Goal: Transaction & Acquisition: Purchase product/service

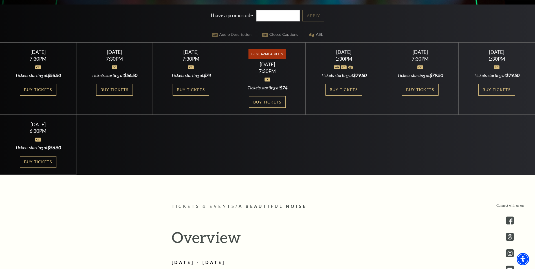
scroll to position [184, 0]
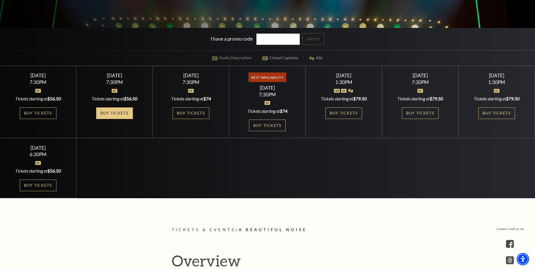
click at [120, 113] on link "Buy Tickets" at bounding box center [114, 113] width 37 height 12
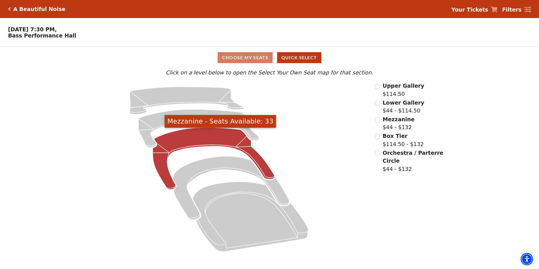
click at [228, 140] on icon "Mezzanine - Seats Available: 33" at bounding box center [214, 159] width 122 height 62
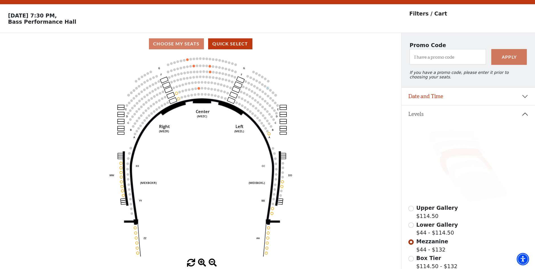
scroll to position [26, 0]
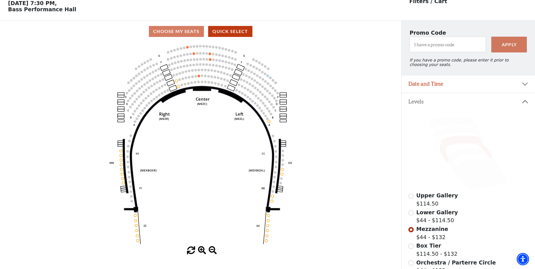
click at [179, 32] on div "Choose My Seats Quick Select" at bounding box center [200, 31] width 401 height 11
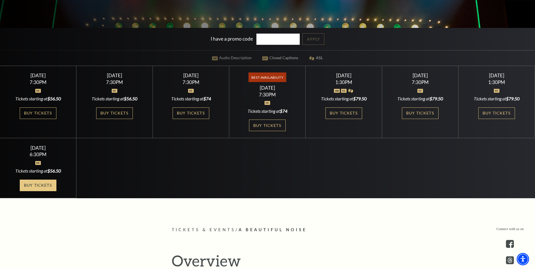
click at [36, 186] on link "Buy Tickets" at bounding box center [38, 186] width 37 height 12
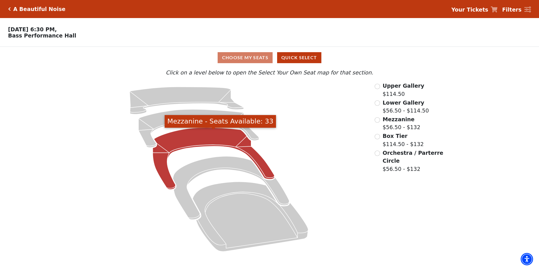
click at [208, 145] on icon "Mezzanine - Seats Available: 33" at bounding box center [214, 159] width 122 height 62
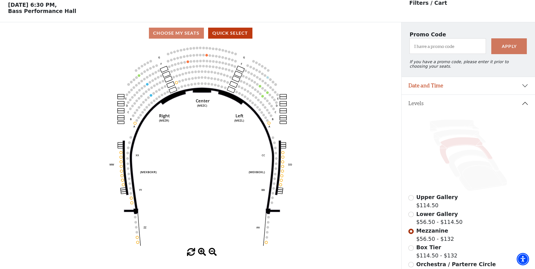
scroll to position [26, 0]
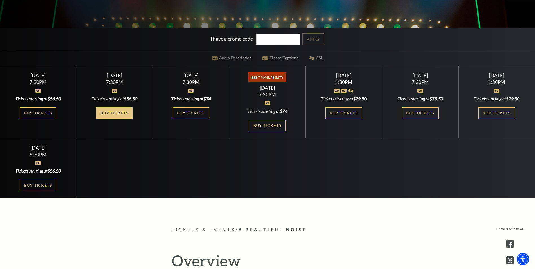
click at [121, 113] on link "Buy Tickets" at bounding box center [114, 113] width 37 height 12
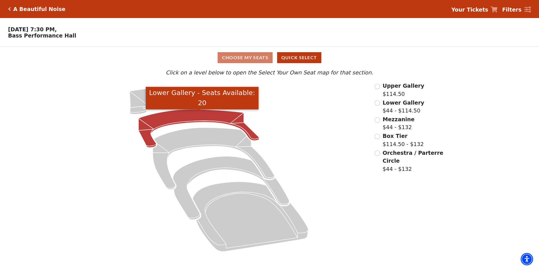
click at [194, 118] on icon "Lower Gallery - Seats Available: 20" at bounding box center [199, 128] width 121 height 38
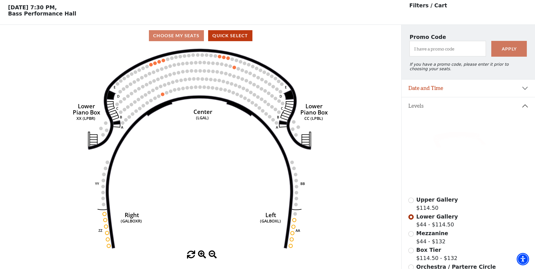
scroll to position [26, 0]
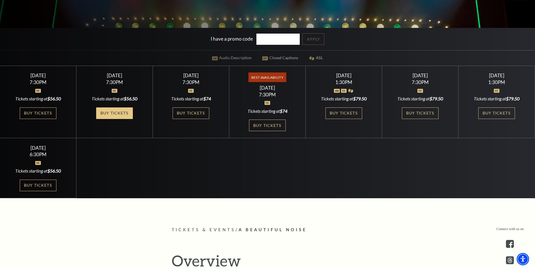
click at [114, 113] on link "Buy Tickets" at bounding box center [114, 113] width 37 height 12
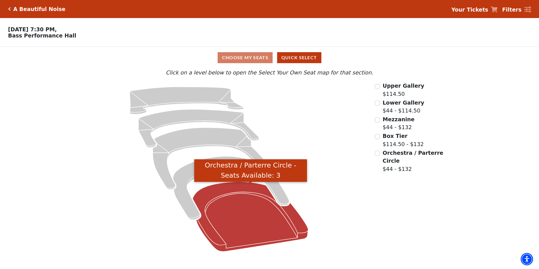
click at [250, 235] on icon "Orchestra / Parterre Circle - Seats Available: 3" at bounding box center [251, 217] width 116 height 70
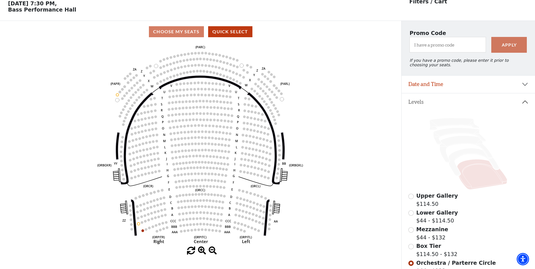
scroll to position [26, 0]
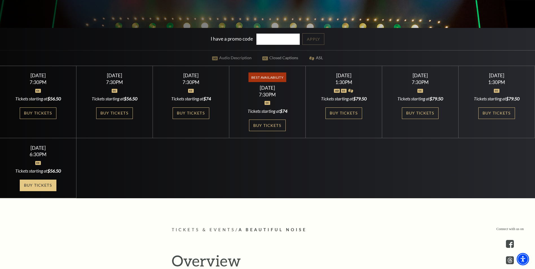
click at [43, 186] on link "Buy Tickets" at bounding box center [38, 186] width 37 height 12
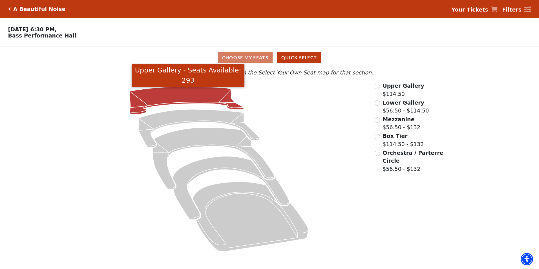
click at [188, 101] on icon "Upper Gallery - Seats Available: 293" at bounding box center [187, 100] width 114 height 27
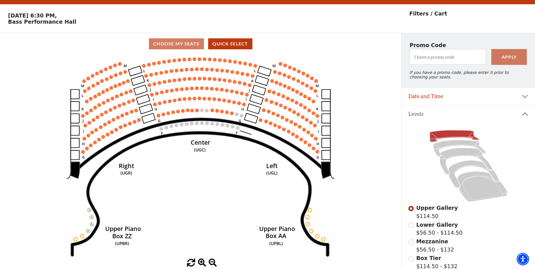
scroll to position [26, 0]
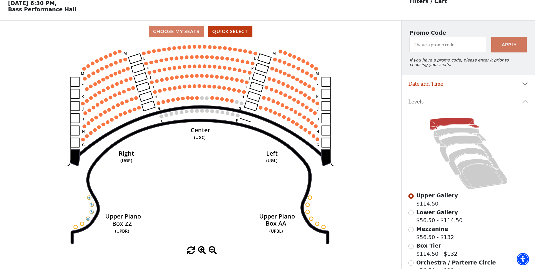
click at [157, 199] on icon "Center (UGC) Right (UGR) Left (UGL) Upper Piano Box ZZ (UPBR) Upper Piano Box A…" at bounding box center [200, 144] width 361 height 204
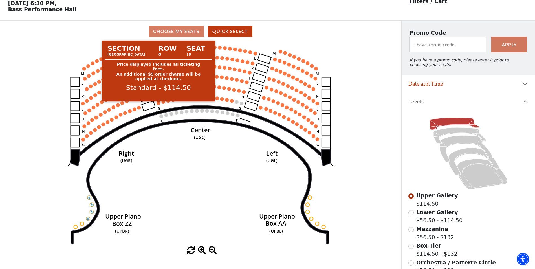
click at [158, 105] on circle at bounding box center [159, 103] width 4 height 4
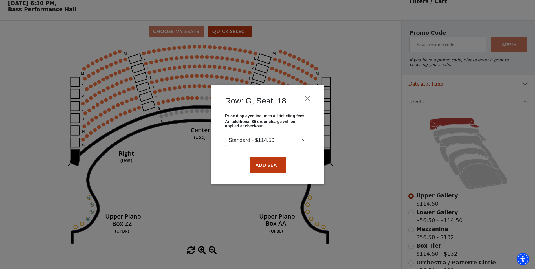
click at [164, 104] on div "Row: G, Seat: 18 Price displayed includes all ticketing fees. An additional $5 …" at bounding box center [267, 134] width 535 height 269
click at [264, 167] on button "Add Seat" at bounding box center [267, 165] width 36 height 16
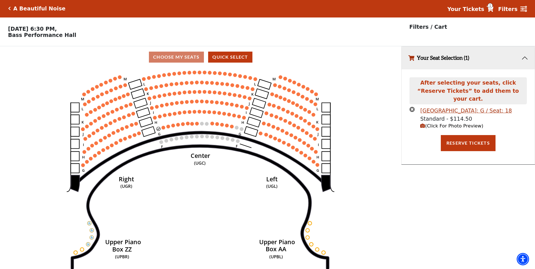
scroll to position [0, 0]
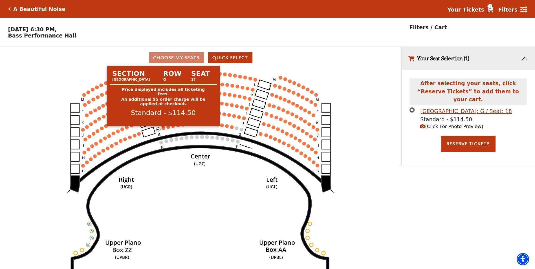
click at [164, 130] on circle at bounding box center [164, 128] width 4 height 4
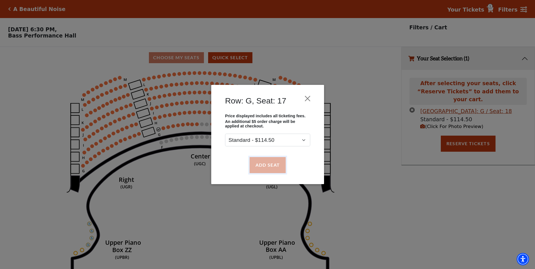
click at [272, 165] on button "Add Seat" at bounding box center [267, 165] width 36 height 16
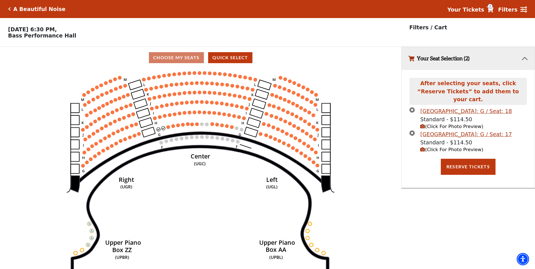
click at [451, 147] on span "(Click For Photo Preview)" at bounding box center [451, 149] width 63 height 5
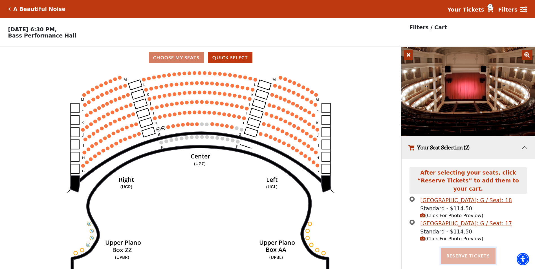
click at [479, 248] on button "Reserve Tickets" at bounding box center [468, 256] width 55 height 16
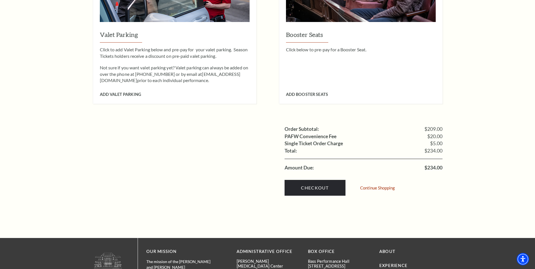
scroll to position [479, 0]
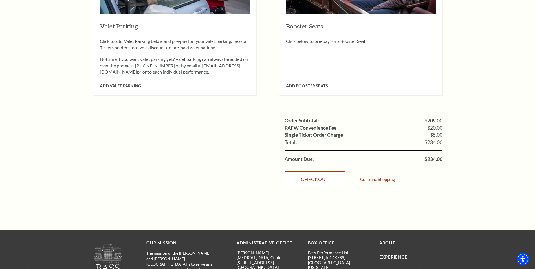
click at [307, 172] on link "Checkout" at bounding box center [315, 180] width 61 height 16
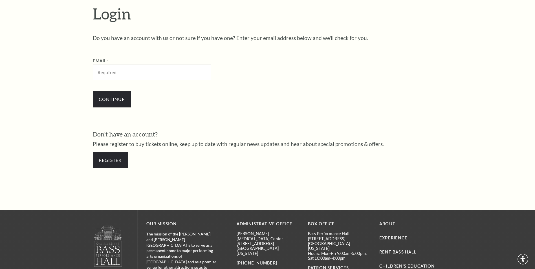
scroll to position [188, 0]
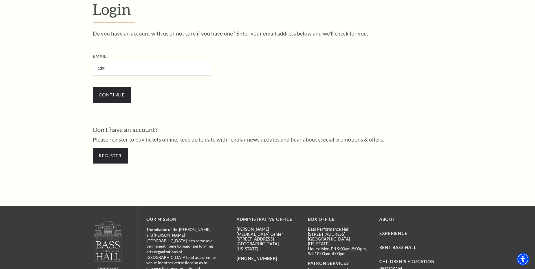
type input "cdv76@icloud.com"
click at [116, 95] on input "Continue" at bounding box center [112, 95] width 38 height 16
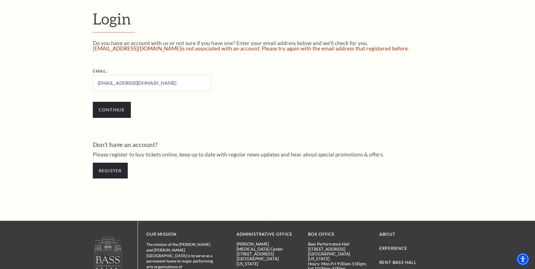
scroll to position [181, 0]
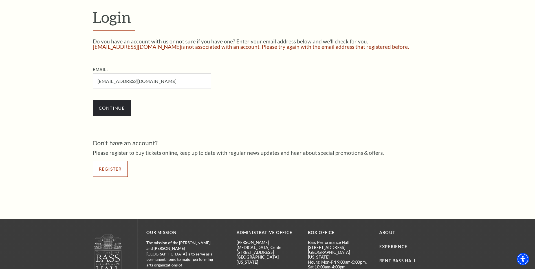
click at [108, 172] on link "Register" at bounding box center [110, 169] width 35 height 16
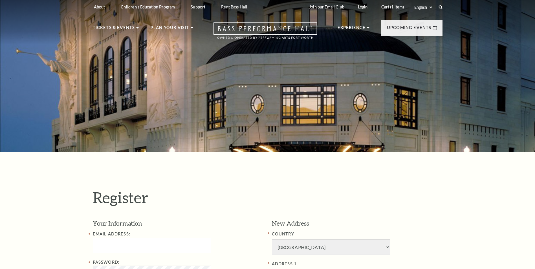
select select "1"
select select "[GEOGRAPHIC_DATA]"
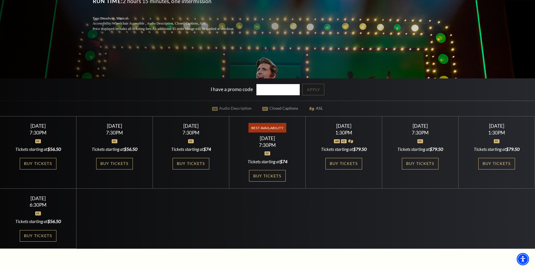
scroll to position [135, 0]
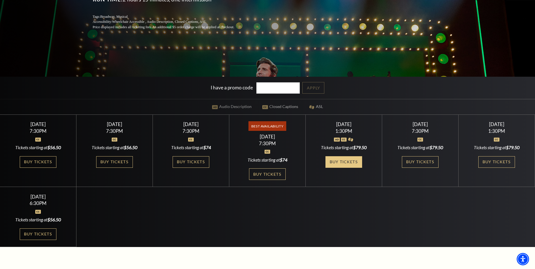
click at [349, 162] on link "Buy Tickets" at bounding box center [344, 162] width 37 height 12
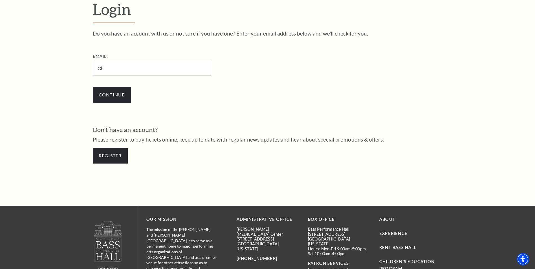
type input "c"
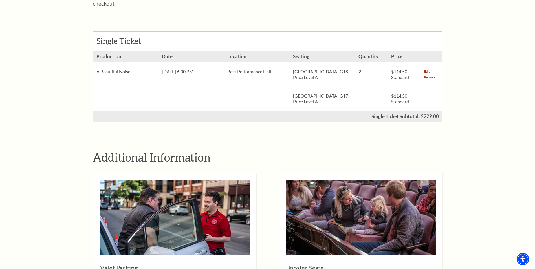
scroll to position [233, 0]
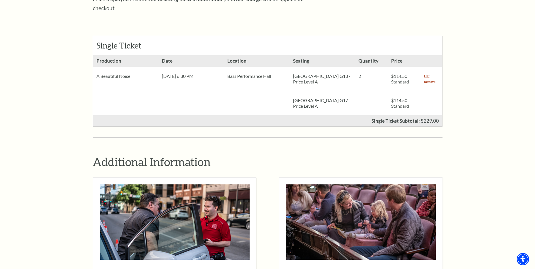
click at [431, 79] on link "Remove" at bounding box center [429, 82] width 11 height 6
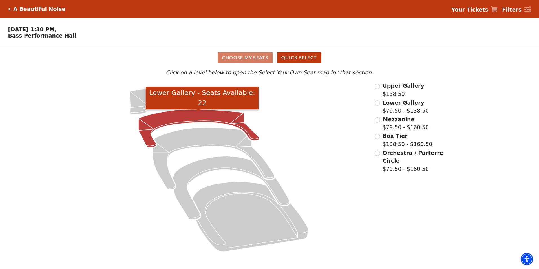
click at [191, 117] on icon "Lower Gallery - Seats Available: 22" at bounding box center [199, 128] width 121 height 38
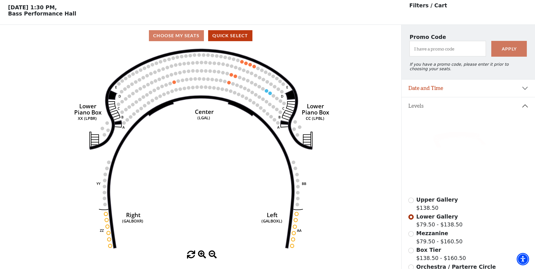
scroll to position [26, 0]
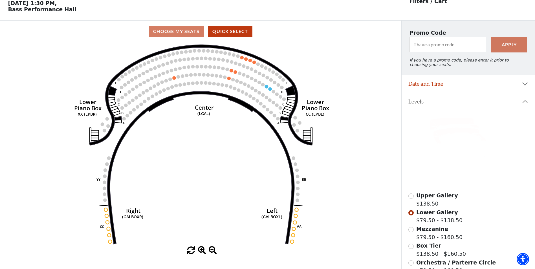
click at [459, 123] on icon at bounding box center [455, 124] width 50 height 12
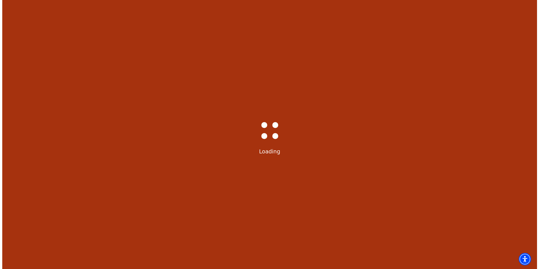
scroll to position [0, 0]
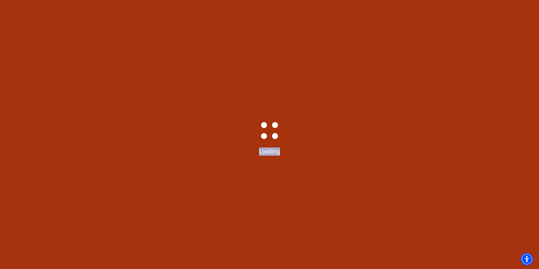
click at [459, 123] on div "Bass-Hall_Loader-Med-Gray Loading" at bounding box center [269, 134] width 539 height 269
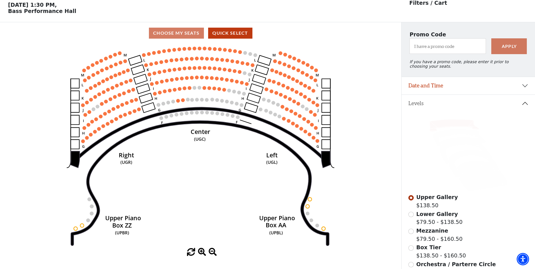
scroll to position [26, 0]
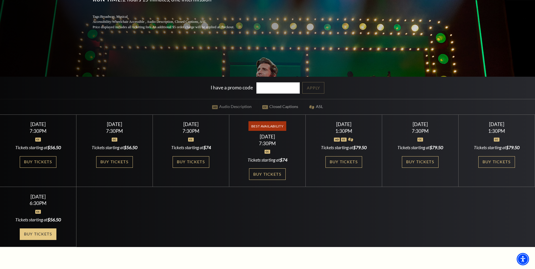
click at [38, 234] on link "Buy Tickets" at bounding box center [38, 234] width 37 height 12
click at [40, 237] on link "Buy Tickets" at bounding box center [38, 234] width 37 height 12
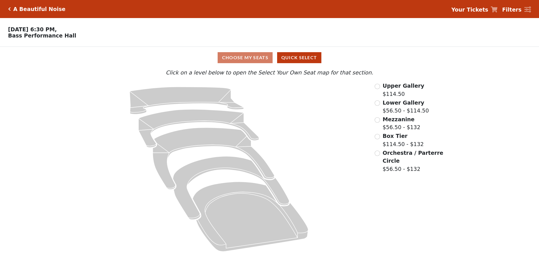
click at [40, 237] on div "Choose My Seats Quick Select Current Level Click on a level below to open the S…" at bounding box center [269, 152] width 539 height 210
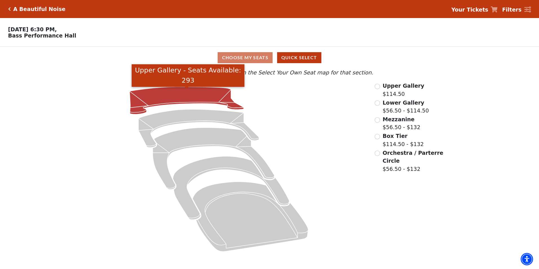
click at [187, 99] on icon "Upper Gallery - Seats Available: 293" at bounding box center [187, 100] width 114 height 27
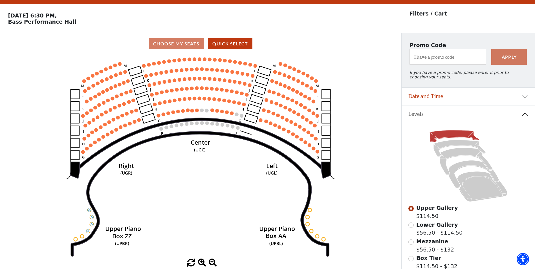
scroll to position [26, 0]
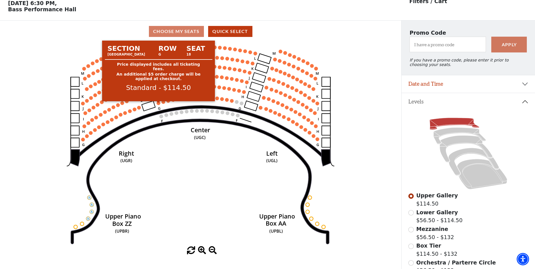
click at [158, 105] on circle at bounding box center [159, 103] width 4 height 4
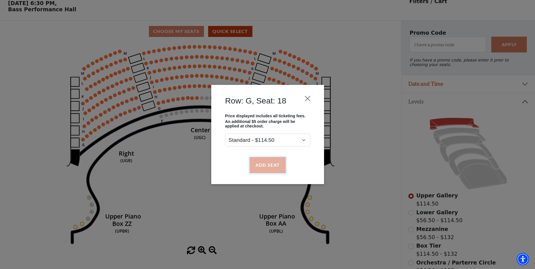
click at [256, 163] on button "Add Seat" at bounding box center [267, 165] width 36 height 16
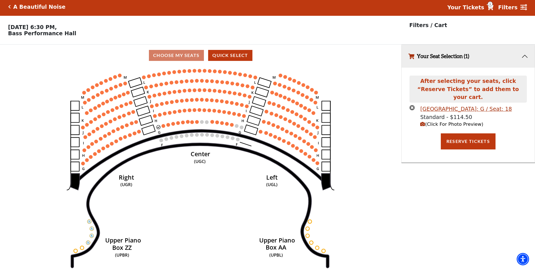
scroll to position [0, 0]
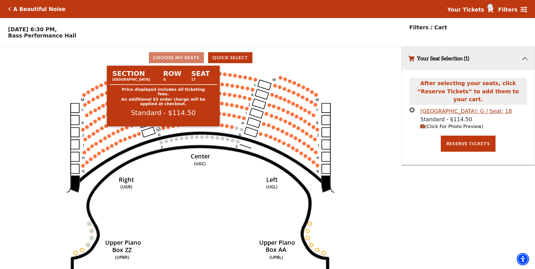
click at [163, 130] on circle at bounding box center [164, 128] width 4 height 4
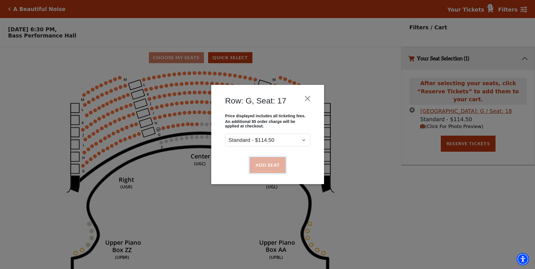
click at [270, 168] on button "Add Seat" at bounding box center [267, 165] width 36 height 16
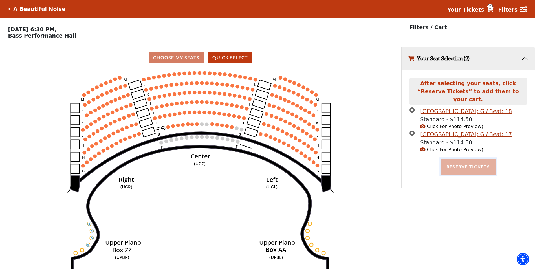
click at [472, 166] on button "Reserve Tickets" at bounding box center [468, 167] width 55 height 16
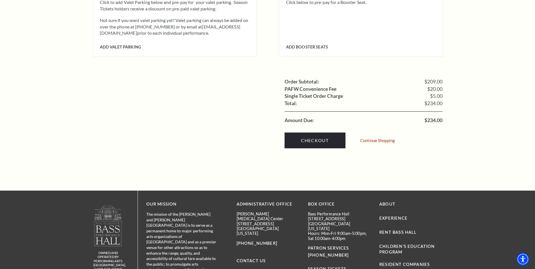
scroll to position [523, 0]
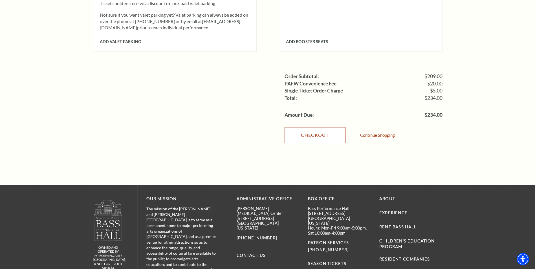
click at [308, 128] on link "Checkout" at bounding box center [315, 135] width 61 height 16
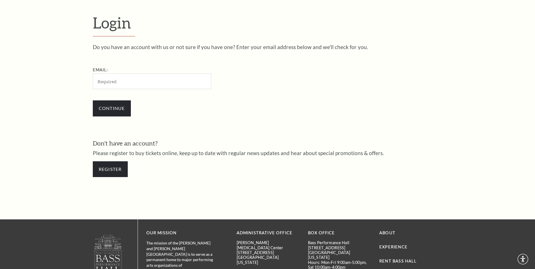
scroll to position [188, 0]
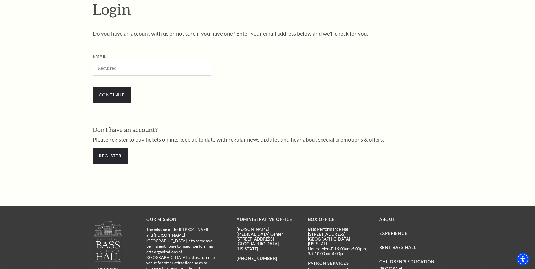
click at [107, 67] on input "Email:" at bounding box center [152, 68] width 118 height 16
type input "[EMAIL_ADDRESS][DOMAIN_NAME]"
click at [122, 101] on input "Continue" at bounding box center [112, 95] width 38 height 16
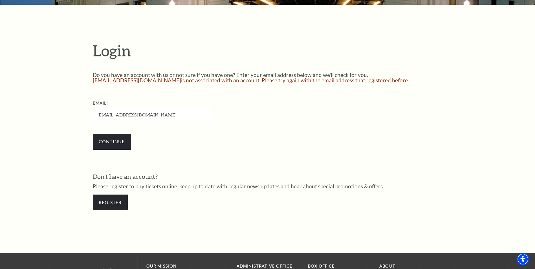
scroll to position [148, 0]
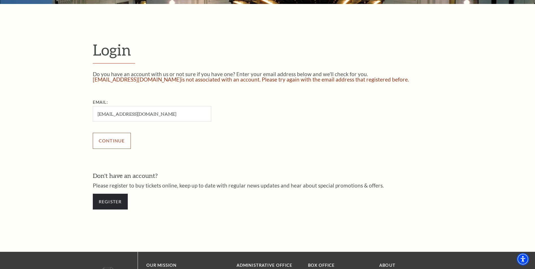
click at [111, 143] on input "Continue" at bounding box center [112, 141] width 38 height 16
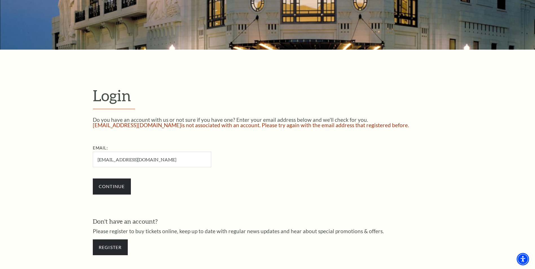
scroll to position [104, 0]
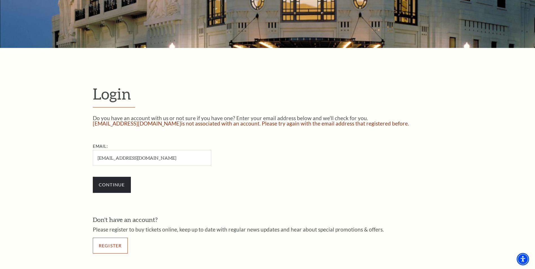
click at [111, 247] on link "Register" at bounding box center [110, 246] width 35 height 16
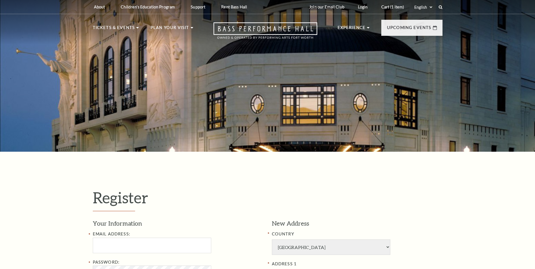
select select "1"
select select "TX"
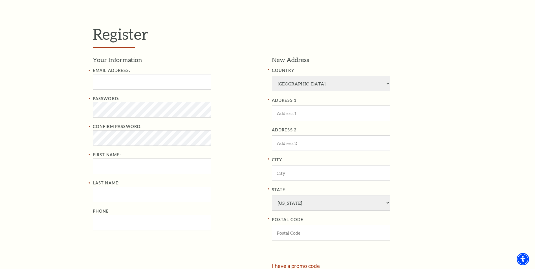
scroll to position [165, 0]
click at [119, 83] on input "Email Address:" at bounding box center [152, 81] width 118 height 16
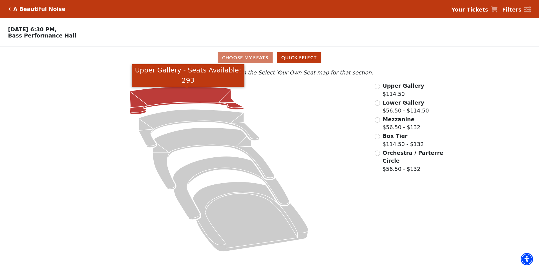
click at [195, 101] on icon "Upper Gallery - Seats Available: 293" at bounding box center [187, 100] width 114 height 27
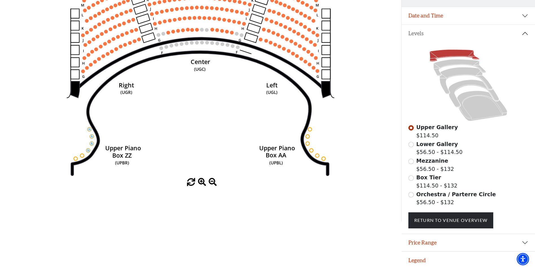
scroll to position [98, 0]
click at [431, 221] on link "Return To Venue Overview" at bounding box center [450, 220] width 85 height 16
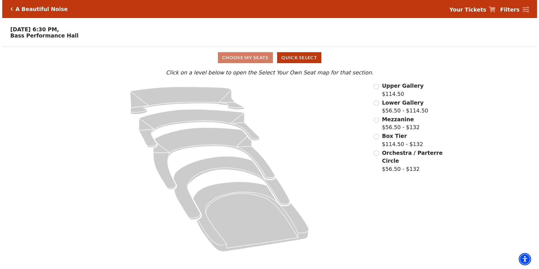
scroll to position [0, 0]
click at [483, 11] on strong "Your Tickets" at bounding box center [470, 9] width 37 height 6
click at [483, 9] on strong "Your Tickets" at bounding box center [470, 9] width 37 height 6
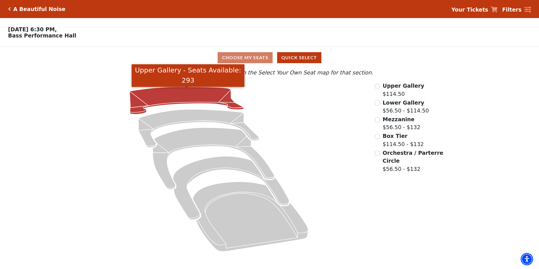
click at [176, 95] on icon "Upper Gallery - Seats Available: 293" at bounding box center [187, 100] width 114 height 27
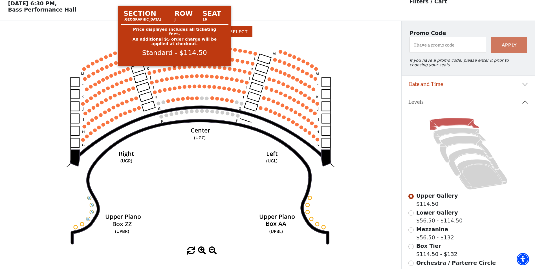
scroll to position [26, 0]
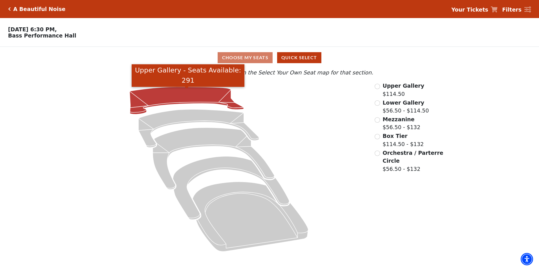
click at [182, 101] on icon "Upper Gallery - Seats Available: 291" at bounding box center [187, 100] width 114 height 27
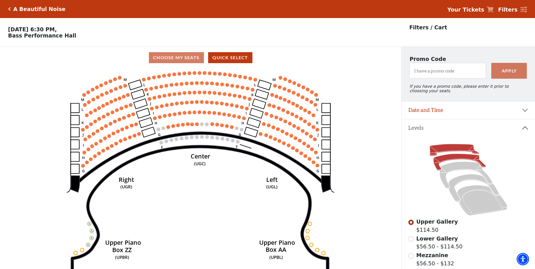
click at [445, 162] on icon at bounding box center [460, 162] width 52 height 17
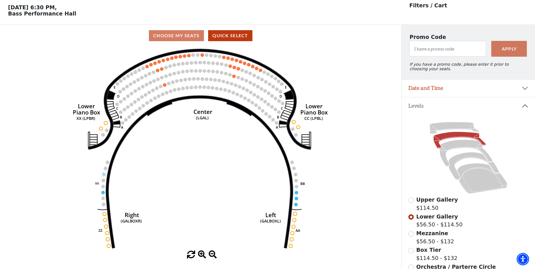
scroll to position [26, 0]
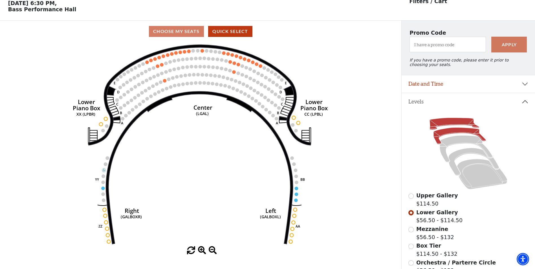
click at [441, 124] on icon at bounding box center [455, 124] width 50 height 12
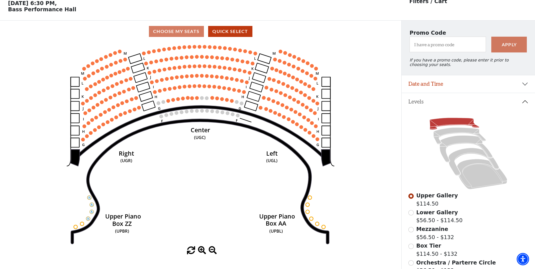
click at [139, 109] on use "Seat Selected" at bounding box center [139, 107] width 4 height 4
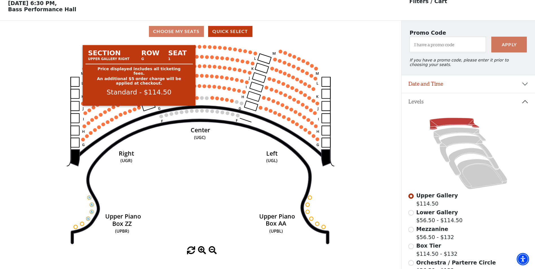
click at [139, 109] on circle at bounding box center [139, 108] width 4 height 4
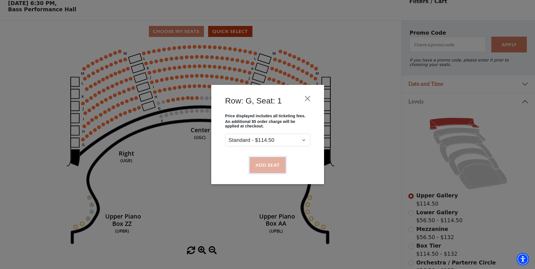
click at [272, 164] on button "Add Seat" at bounding box center [267, 165] width 36 height 16
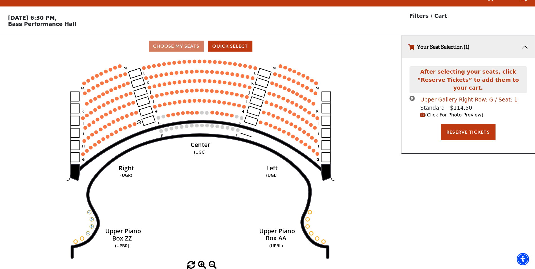
scroll to position [0, 0]
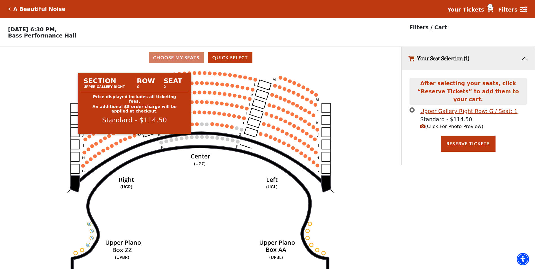
click at [134, 137] on circle at bounding box center [135, 136] width 4 height 4
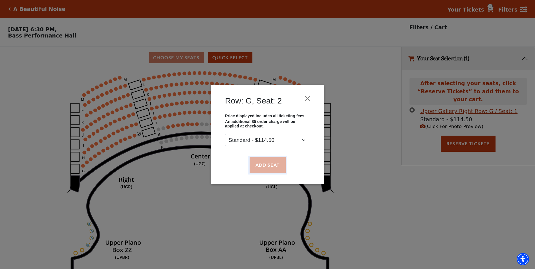
click at [265, 167] on button "Add Seat" at bounding box center [267, 165] width 36 height 16
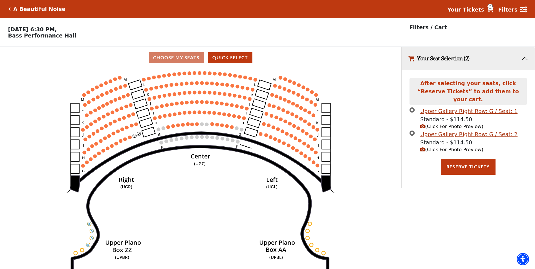
click at [439, 147] on span "(Click For Photo Preview)" at bounding box center [451, 149] width 63 height 5
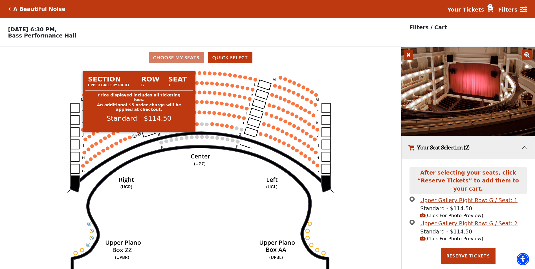
click at [139, 136] on circle at bounding box center [139, 134] width 4 height 4
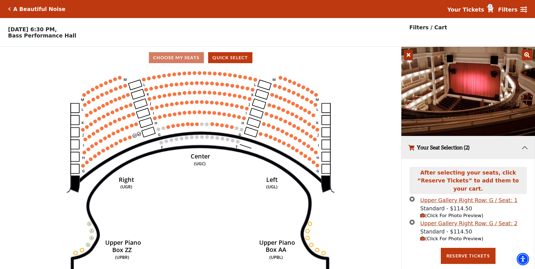
click at [524, 149] on button "Your Seat Selection (2)" at bounding box center [468, 147] width 133 height 23
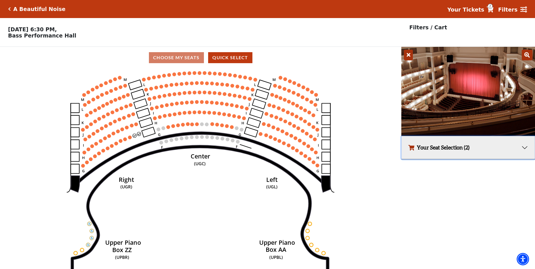
click at [524, 149] on button "Your Seat Selection (2)" at bounding box center [468, 147] width 133 height 23
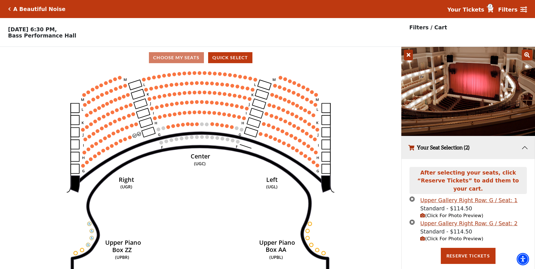
click at [412, 196] on icon "times-circle" at bounding box center [412, 198] width 5 height 5
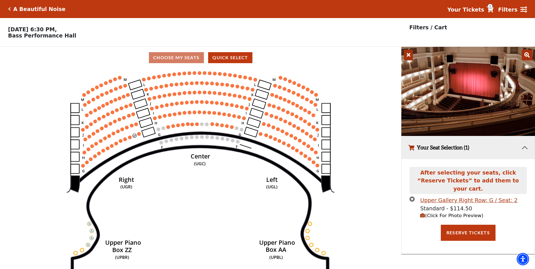
click at [412, 196] on icon "times-circle" at bounding box center [412, 198] width 5 height 5
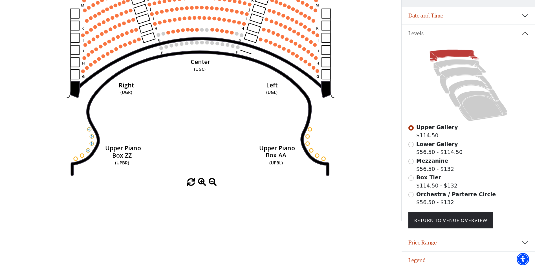
scroll to position [98, 0]
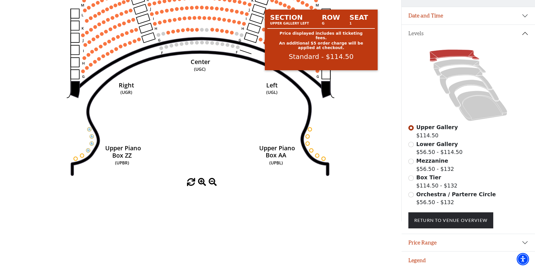
click at [260, 38] on circle at bounding box center [261, 40] width 4 height 4
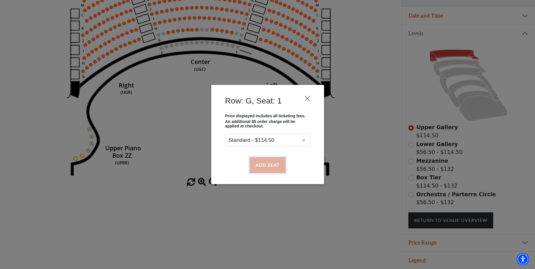
click at [265, 168] on button "Add Seat" at bounding box center [267, 165] width 36 height 16
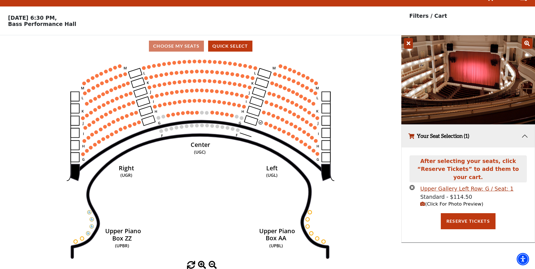
scroll to position [0, 0]
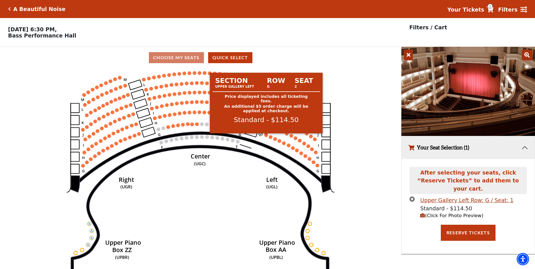
click at [267, 137] on circle at bounding box center [266, 135] width 4 height 4
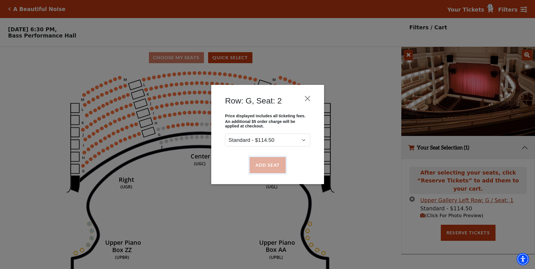
click at [268, 169] on button "Add Seat" at bounding box center [267, 165] width 36 height 16
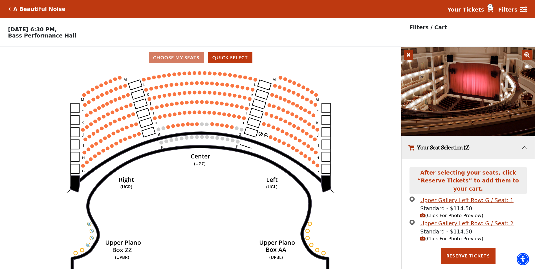
click at [436, 236] on span "(Click For Photo Preview)" at bounding box center [451, 238] width 63 height 5
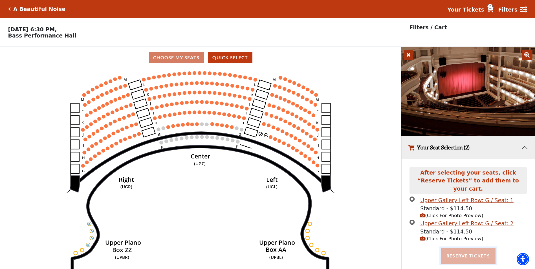
click at [468, 249] on button "Reserve Tickets" at bounding box center [468, 256] width 55 height 16
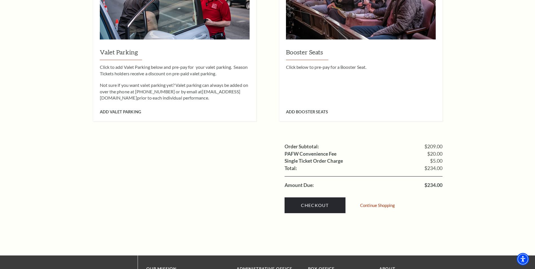
scroll to position [457, 0]
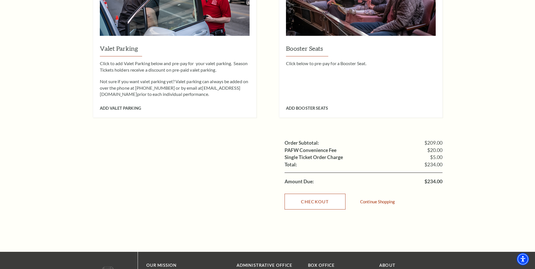
click at [323, 194] on link "Checkout" at bounding box center [315, 202] width 61 height 16
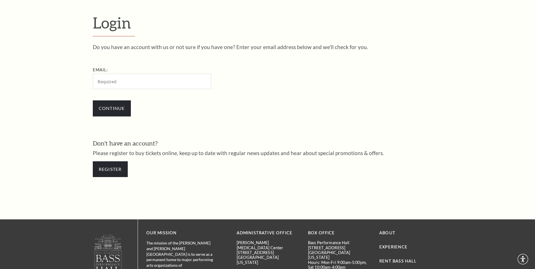
scroll to position [188, 0]
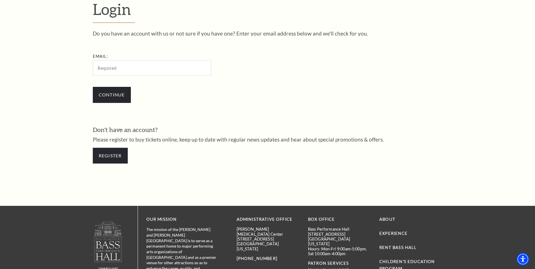
click at [97, 65] on input "Email:" at bounding box center [152, 68] width 118 height 16
type input "[EMAIL_ADDRESS][DOMAIN_NAME]"
click at [123, 99] on input "Continue" at bounding box center [112, 95] width 38 height 16
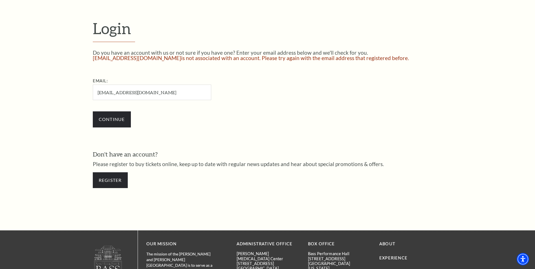
scroll to position [173, 0]
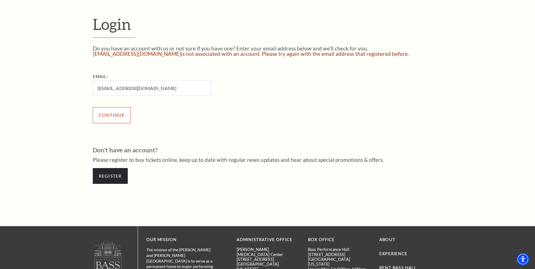
click at [116, 119] on input "Continue" at bounding box center [112, 115] width 38 height 16
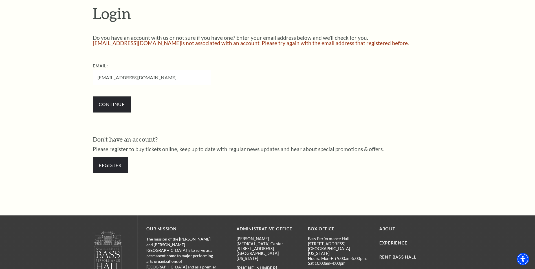
scroll to position [237, 0]
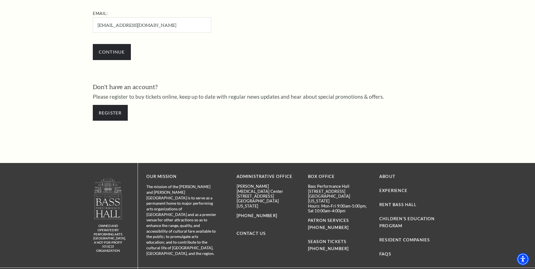
click at [535, 160] on form "Login Do you have an account with us or not sure if you have one? Enter your em…" at bounding box center [267, 39] width 535 height 248
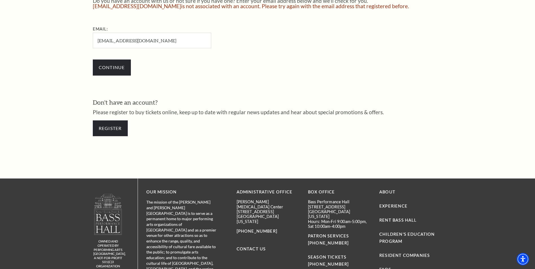
scroll to position [220, 0]
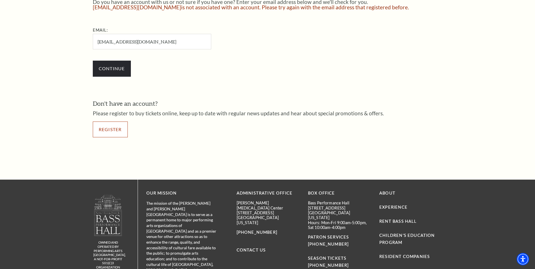
click at [116, 128] on link "Register" at bounding box center [110, 130] width 35 height 16
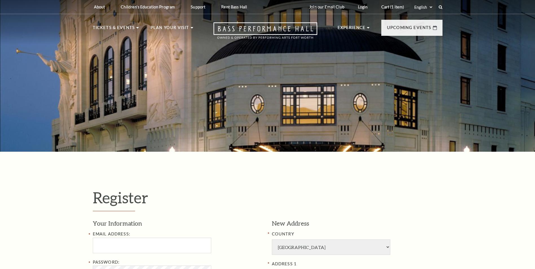
select select "1"
select select "[GEOGRAPHIC_DATA]"
click at [120, 249] on input "Email Address:" at bounding box center [152, 246] width 118 height 16
type input "[EMAIL_ADDRESS][DOMAIN_NAME]"
type input "[PERSON_NAME]"
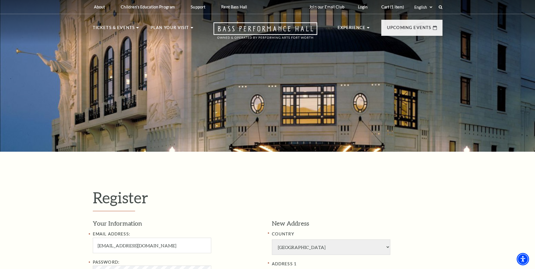
type input "Villani, Jr."
type input "7033624214"
type input "264 Bearclaw Circle"
type input "Aledo"
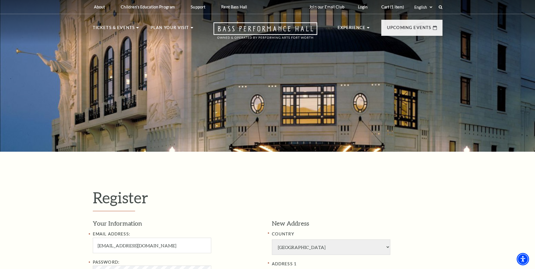
type input "76008"
type input "703-362-4214"
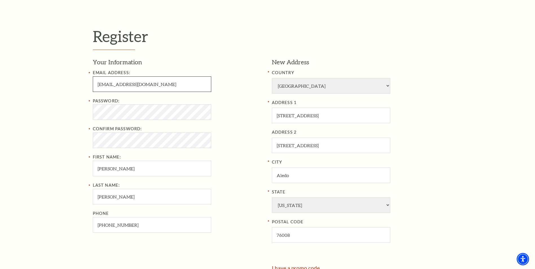
scroll to position [164, 0]
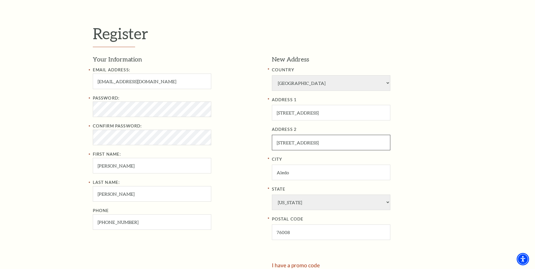
drag, startPoint x: 325, startPoint y: 141, endPoint x: 320, endPoint y: 143, distance: 4.6
click at [324, 141] on input "264 Bearclaw Circle" at bounding box center [331, 143] width 118 height 16
drag, startPoint x: 320, startPoint y: 143, endPoint x: 299, endPoint y: 148, distance: 22.0
click at [305, 148] on input "264 Bearclaw Circle" at bounding box center [331, 143] width 118 height 16
drag, startPoint x: 267, startPoint y: 150, endPoint x: 277, endPoint y: 152, distance: 9.6
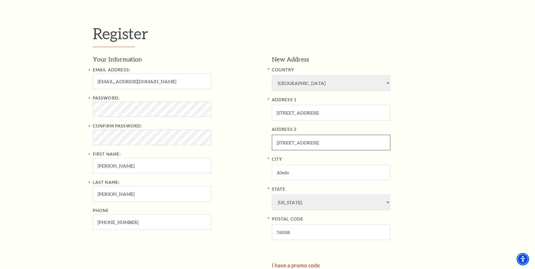
click at [261, 148] on div "Your Information Email Address: cdv76@icloud.com Password: Confirm Password: Fi…" at bounding box center [268, 159] width 350 height 208
drag, startPoint x: 315, startPoint y: 144, endPoint x: 266, endPoint y: 142, distance: 49.1
click at [266, 142] on div "Your Information Email Address: cdv76@icloud.com Password: Confirm Password: Fi…" at bounding box center [268, 159] width 350 height 208
click at [228, 158] on div "Password: Confirm Password: First Name: Carmen" at bounding box center [178, 134] width 171 height 79
drag, startPoint x: 117, startPoint y: 225, endPoint x: 72, endPoint y: 225, distance: 44.6
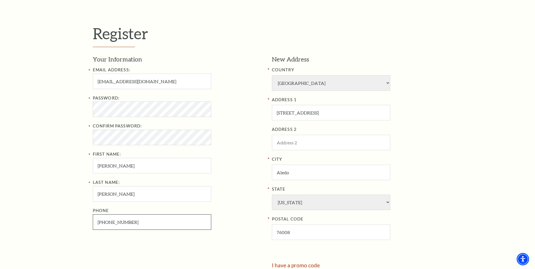
click at [72, 225] on div "Register Your Information Email Address: cdv76@icloud.com Password: Confirm Pas…" at bounding box center [267, 160] width 535 height 344
type input "4"
click at [102, 224] on input "4" at bounding box center [152, 222] width 118 height 16
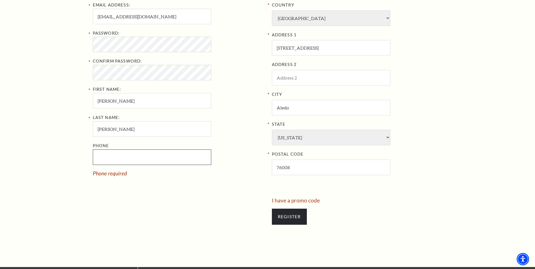
scroll to position [230, 0]
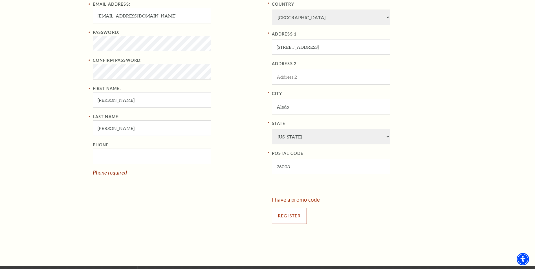
click at [286, 218] on input "Register" at bounding box center [289, 216] width 35 height 16
click at [287, 217] on input "Register" at bounding box center [289, 216] width 35 height 16
click at [197, 131] on input "Villani, Jr." at bounding box center [152, 128] width 118 height 16
click at [221, 217] on div at bounding box center [180, 213] width 175 height 32
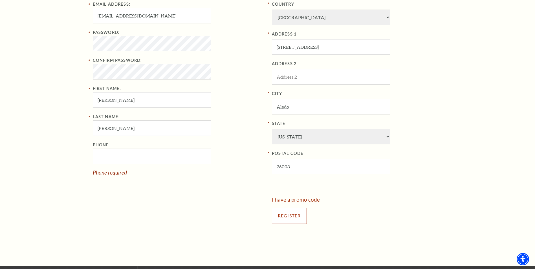
click at [289, 217] on input "Register" at bounding box center [289, 216] width 35 height 16
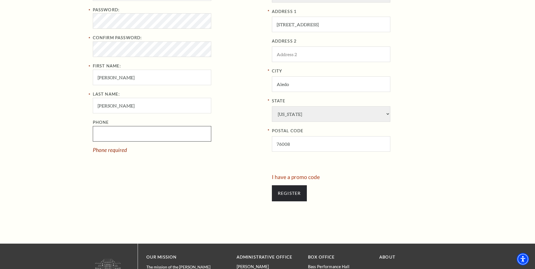
scroll to position [257, 0]
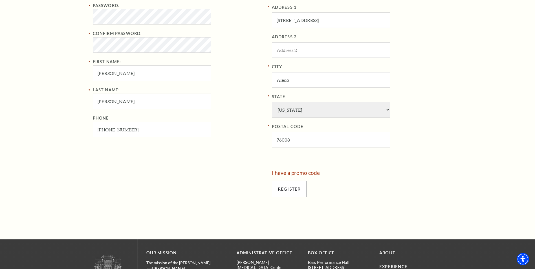
type input "682-224-4481"
click at [300, 192] on input "Register" at bounding box center [289, 189] width 35 height 16
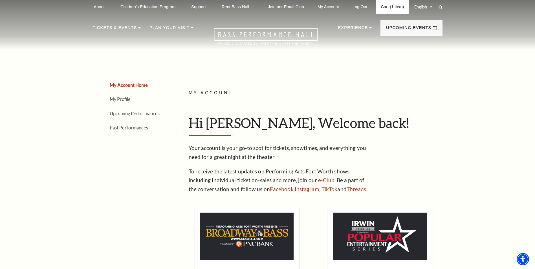
click at [395, 5] on link "Cart (1 item)" at bounding box center [392, 7] width 32 height 14
click at [395, 6] on link "Cart (1 item)" at bounding box center [392, 7] width 32 height 14
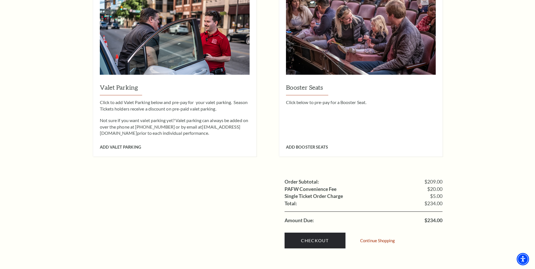
scroll to position [425, 0]
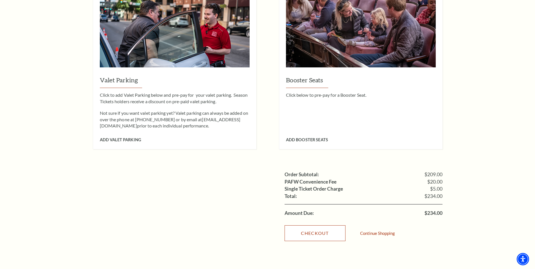
click at [308, 225] on link "Checkout" at bounding box center [315, 233] width 61 height 16
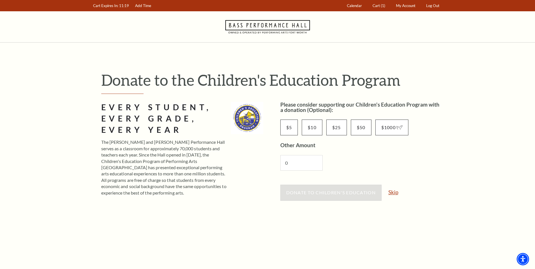
click at [395, 194] on link "Skip" at bounding box center [393, 192] width 10 height 5
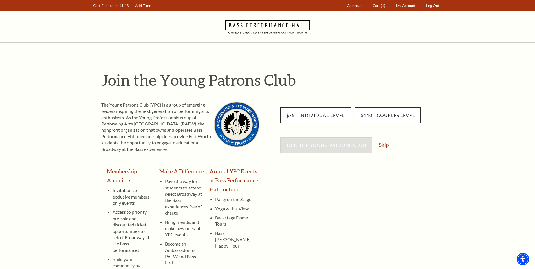
click at [383, 147] on link "Skip" at bounding box center [384, 144] width 10 height 5
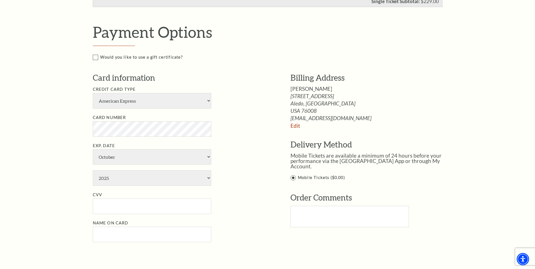
scroll to position [243, 0]
click at [209, 100] on select "American Express Visa Master Card Discover" at bounding box center [152, 100] width 118 height 16
select select "24"
click at [93, 92] on select "American Express Visa Master Card Discover" at bounding box center [152, 100] width 118 height 16
click at [28, 175] on div "Notice × Tickets cannot be removed during a Ticket Exchange. Choose Start Over …" at bounding box center [267, 119] width 535 height 640
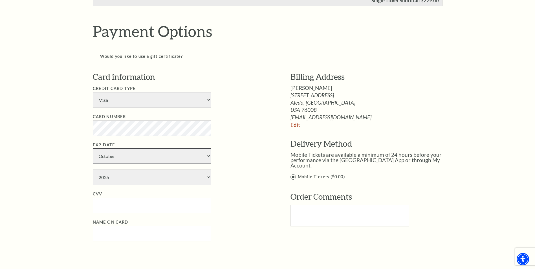
click at [208, 157] on select "January February March April May June July August September October November De…" at bounding box center [152, 156] width 118 height 16
select select "2"
click at [93, 148] on select "January February March April May June July August September October November De…" at bounding box center [152, 156] width 118 height 16
click at [208, 178] on select "2025 2026 2027 2028 2029 2030 2031 2032 2033 2034" at bounding box center [152, 178] width 118 height 16
select select "2027"
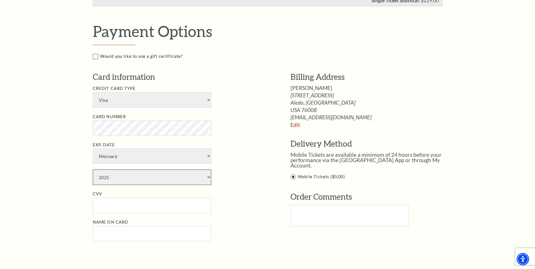
click at [93, 170] on select "2025 2026 2027 2028 2029 2030 2031 2032 2033 2034" at bounding box center [152, 178] width 118 height 16
click at [113, 203] on input "CVV" at bounding box center [152, 206] width 118 height 16
type input "871"
click at [111, 238] on input "Name on Card" at bounding box center [152, 234] width 118 height 16
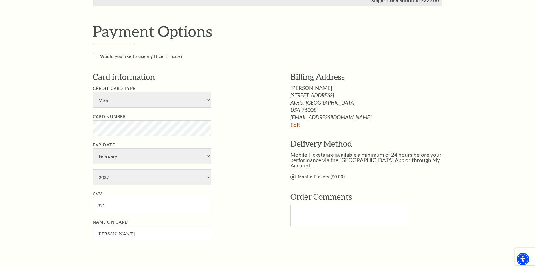
type input "Carmen D Villani Jr"
click at [276, 242] on div "Payment Options Would you like to use a gift certificate? Gift Certificate Numb…" at bounding box center [274, 140] width 362 height 236
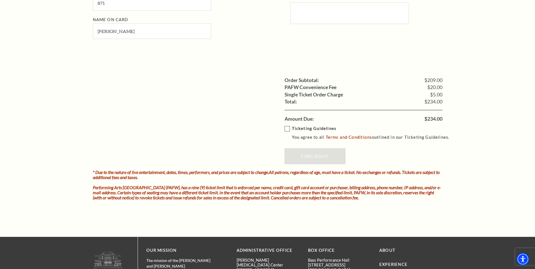
scroll to position [453, 0]
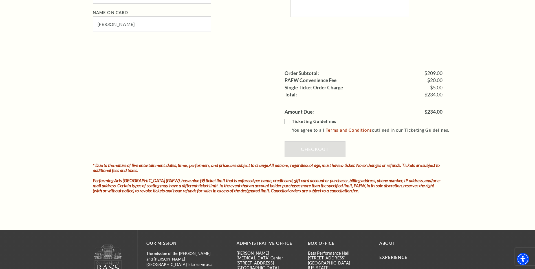
click at [352, 130] on link "Terms and Conditions" at bounding box center [349, 129] width 46 height 5
click at [286, 120] on label "Ticketing Guidelines You agree to all Terms and Conditions outlined in our Tick…" at bounding box center [370, 126] width 170 height 16
click at [0, 0] on input "Ticketing Guidelines You agree to all Terms and Conditions outlined in our Tick…" at bounding box center [0, 0] width 0 height 0
click at [315, 149] on link "Checkout" at bounding box center [315, 149] width 61 height 16
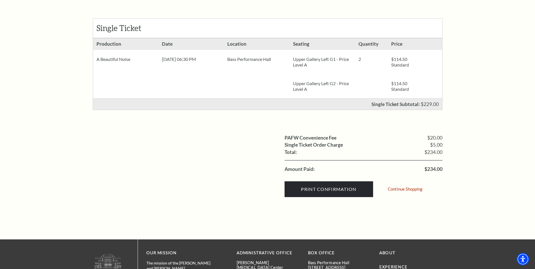
scroll to position [106, 0]
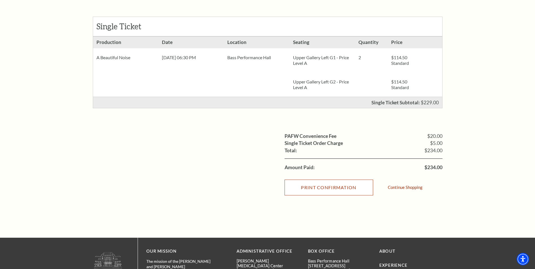
click at [329, 190] on input "Print Confirmation" at bounding box center [329, 188] width 89 height 16
